Goal: Task Accomplishment & Management: Use online tool/utility

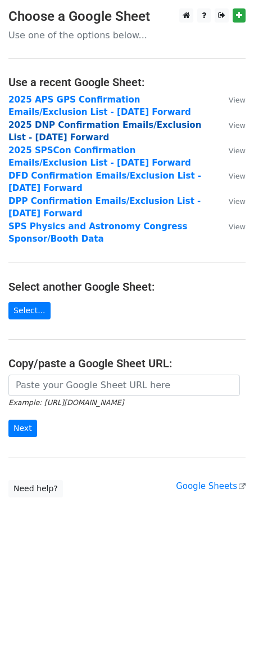
click at [82, 127] on strong "2025 DNP Confirmation Emails/Exclusion List - [DATE] Forward" at bounding box center [104, 131] width 193 height 23
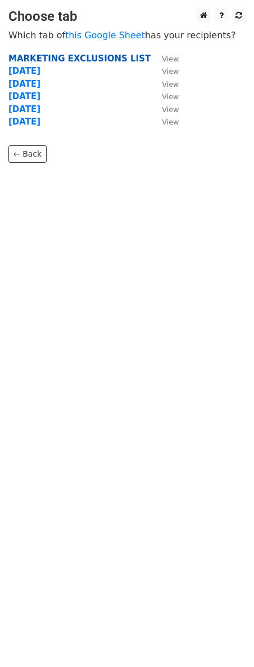
click at [52, 60] on strong "MARKETING EXCLUSIONS LIST" at bounding box center [79, 58] width 142 height 10
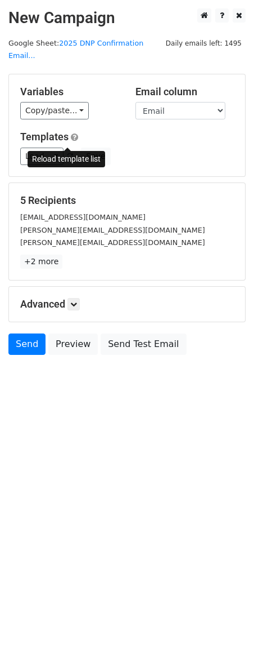
click at [68, 153] on span at bounding box center [70, 156] width 6 height 7
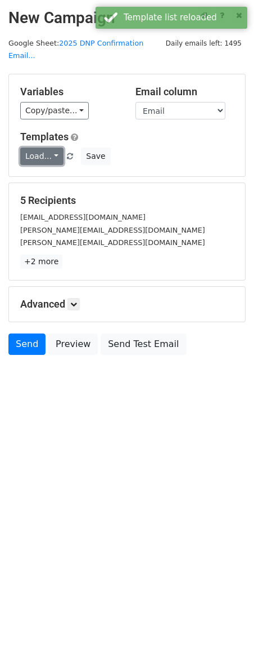
click at [53, 148] on link "Load..." at bounding box center [41, 156] width 43 height 17
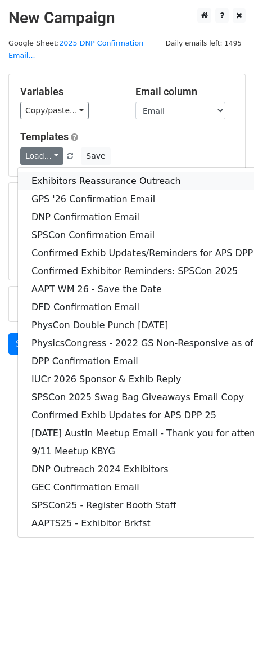
click at [132, 172] on link "Exhibitors Reassurance Outreach" at bounding box center [175, 181] width 315 height 18
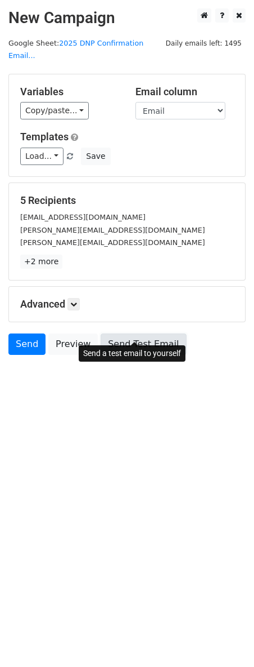
click at [138, 333] on link "Send Test Email" at bounding box center [144, 343] width 86 height 21
